Goal: Transaction & Acquisition: Purchase product/service

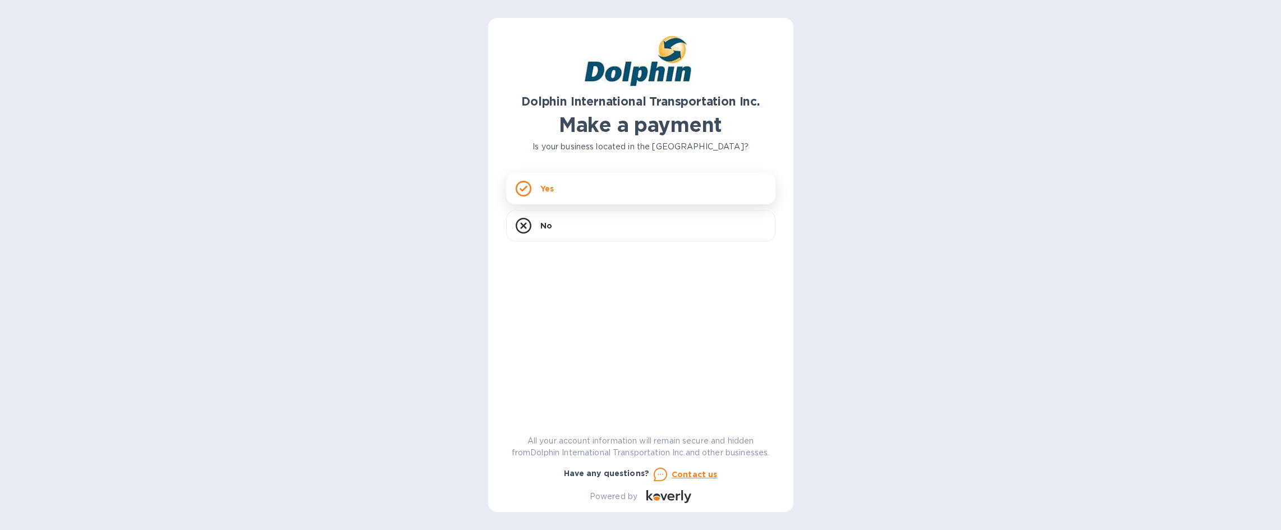
click at [557, 186] on div "Yes" at bounding box center [640, 188] width 269 height 31
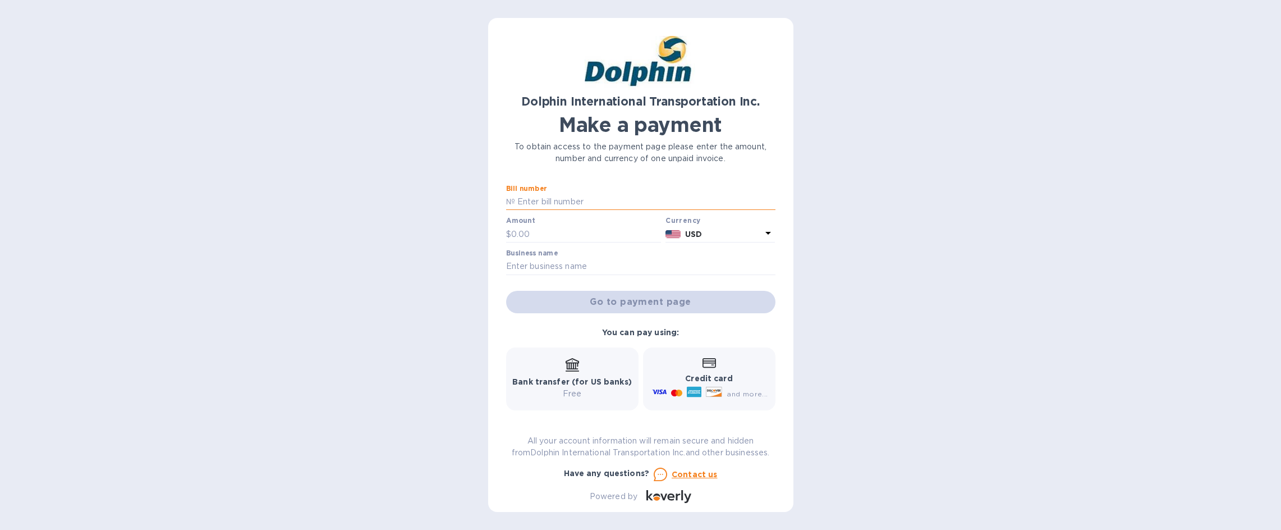
click at [544, 204] on input "text" at bounding box center [645, 202] width 260 height 17
type input "INV-36229"
click at [553, 232] on input "text" at bounding box center [586, 234] width 150 height 17
type input "304.45"
click at [601, 260] on input "text" at bounding box center [640, 266] width 269 height 17
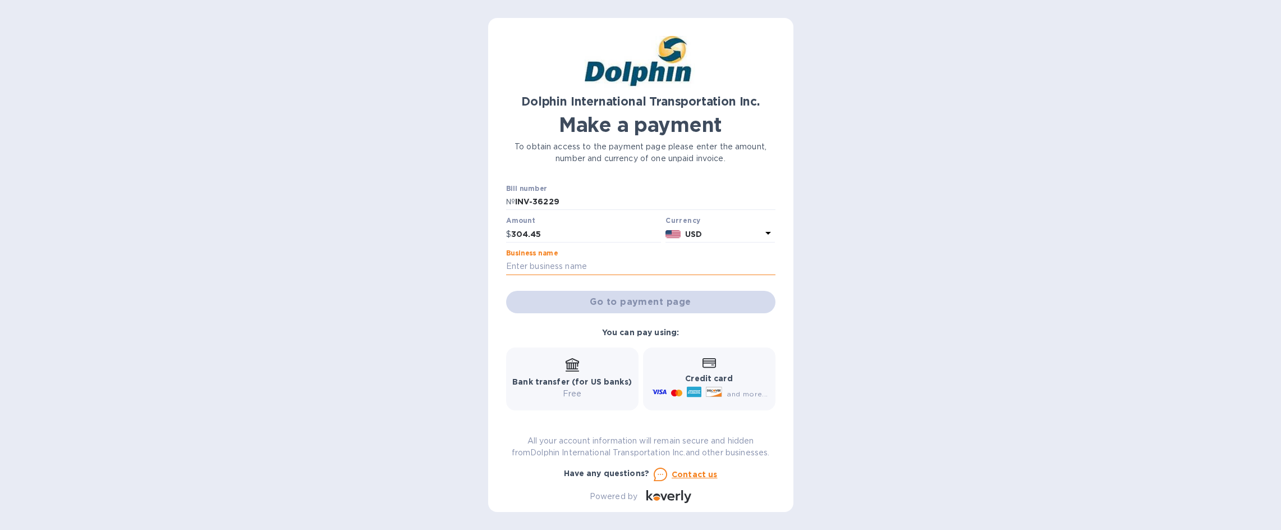
type input "FSE LA"
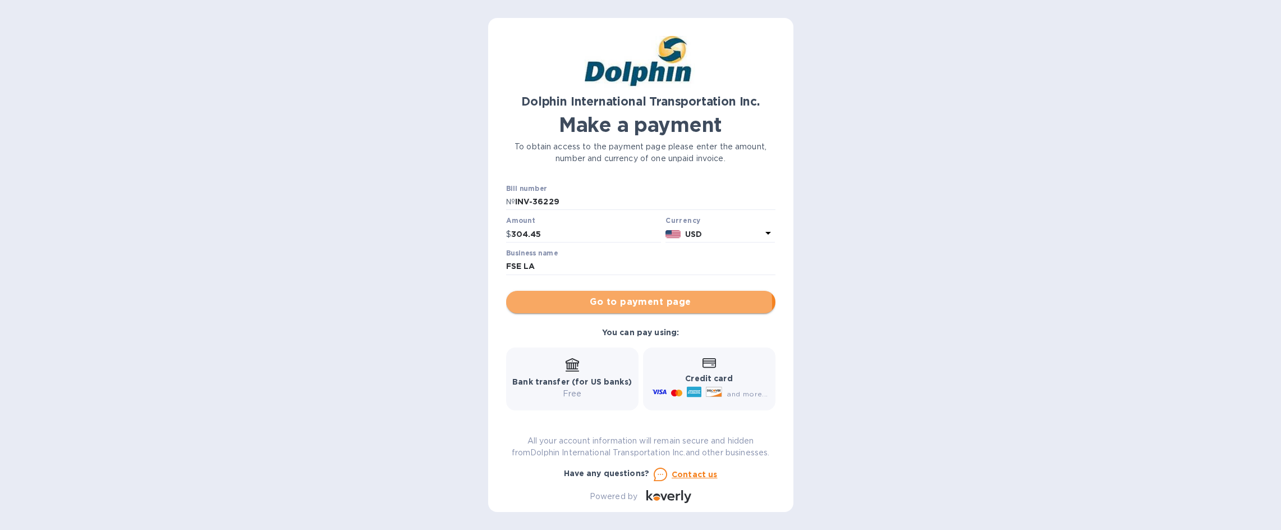
click at [635, 304] on span "Go to payment page" at bounding box center [640, 301] width 251 height 13
